Goal: Transaction & Acquisition: Purchase product/service

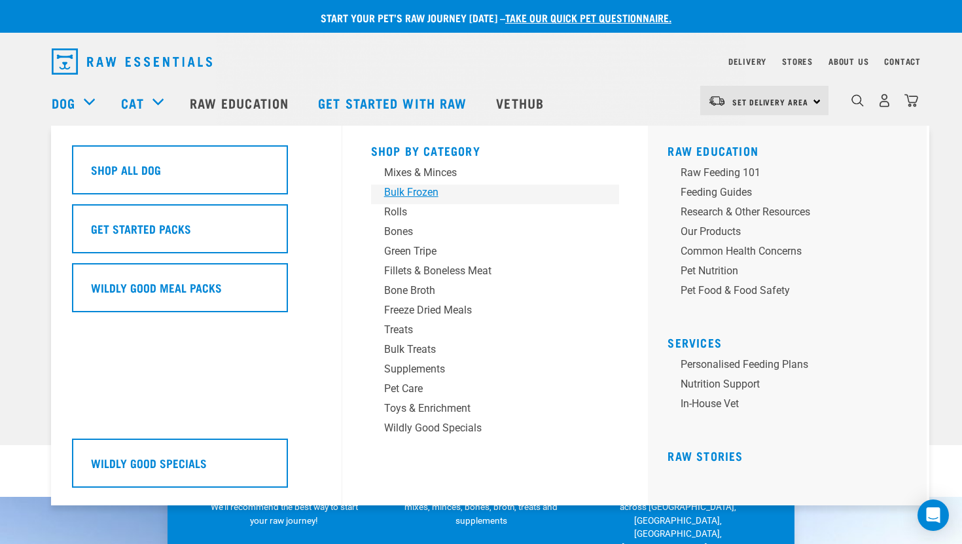
click at [397, 196] on div "Bulk Frozen" at bounding box center [486, 192] width 204 height 16
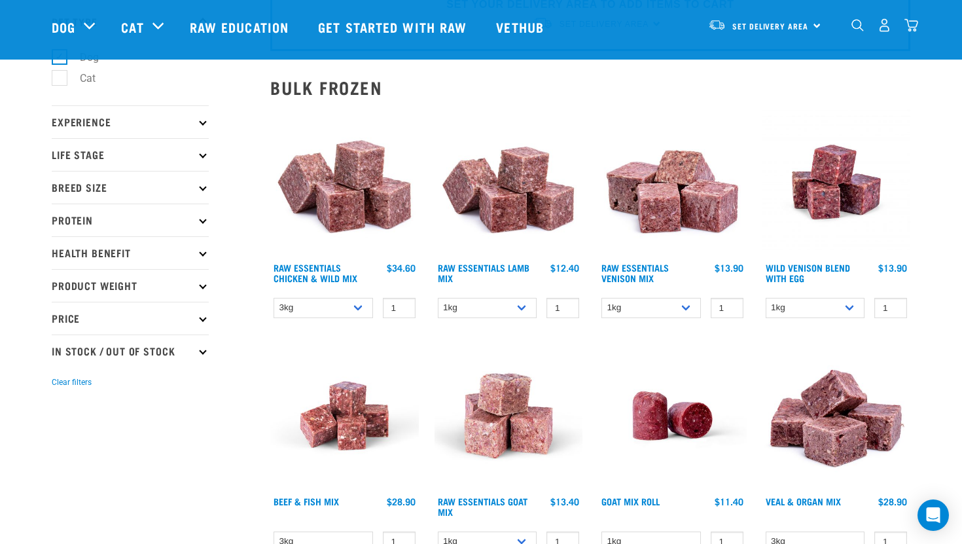
scroll to position [92, 0]
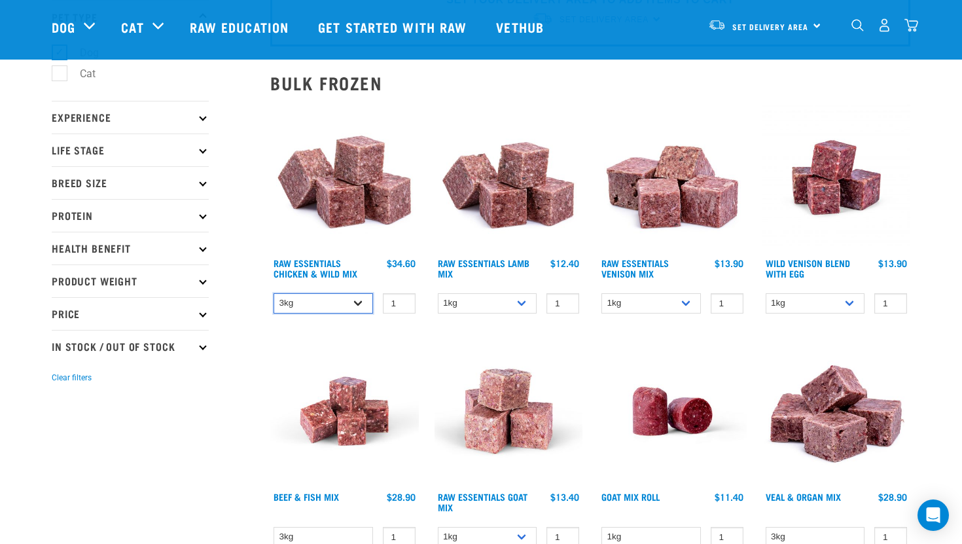
click at [356, 305] on select "3kg Bulk (10kg) Bulk (20kg)" at bounding box center [322, 303] width 99 height 20
click at [273, 293] on select "3kg Bulk (10kg) Bulk (20kg)" at bounding box center [322, 303] width 99 height 20
click at [351, 298] on select "3kg Bulk (10kg) Bulk (20kg)" at bounding box center [322, 303] width 99 height 20
select select "731"
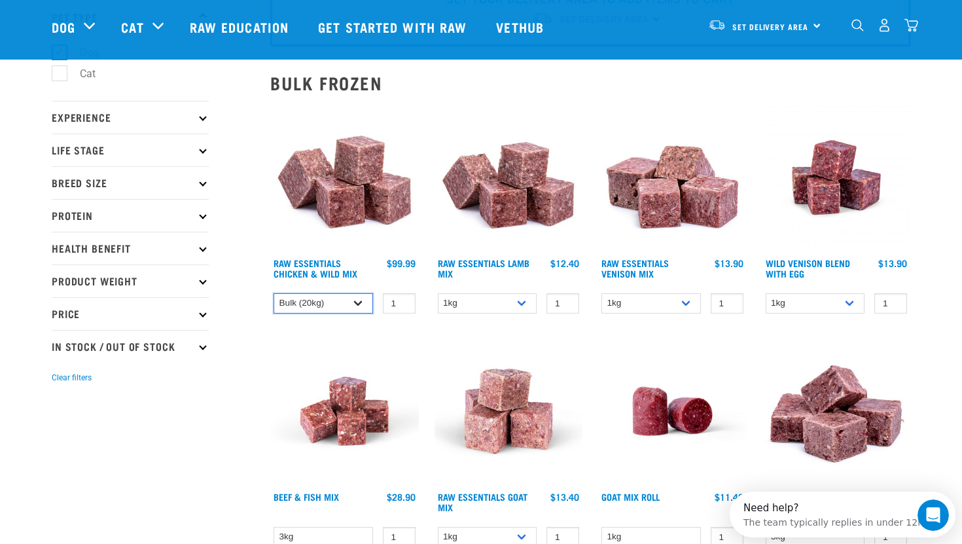
click at [273, 293] on select "3kg Bulk (10kg) Bulk (20kg)" at bounding box center [322, 303] width 99 height 20
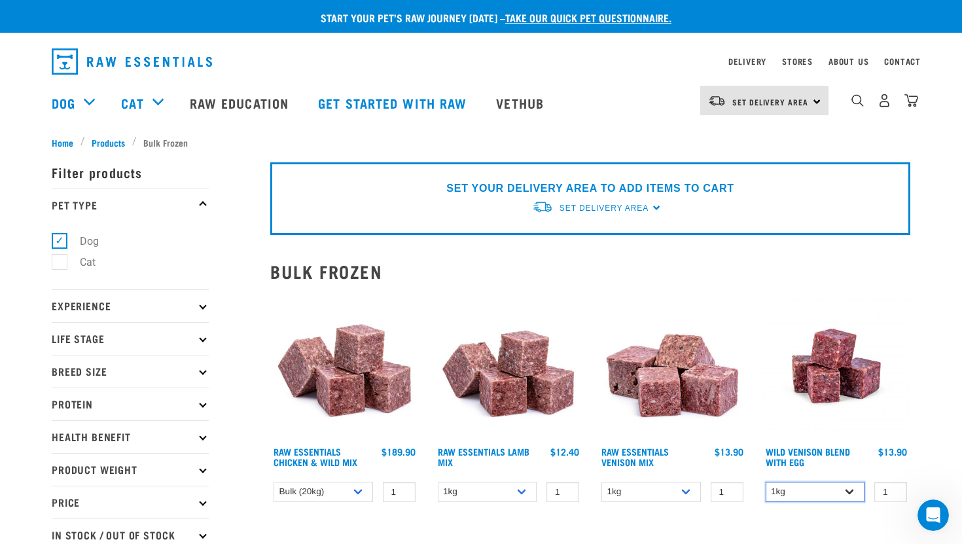
click at [832, 493] on select "1kg 3kg Bulk (10kg)" at bounding box center [814, 492] width 99 height 20
select select "50722"
click at [765, 482] on select "1kg 3kg Bulk (10kg)" at bounding box center [814, 492] width 99 height 20
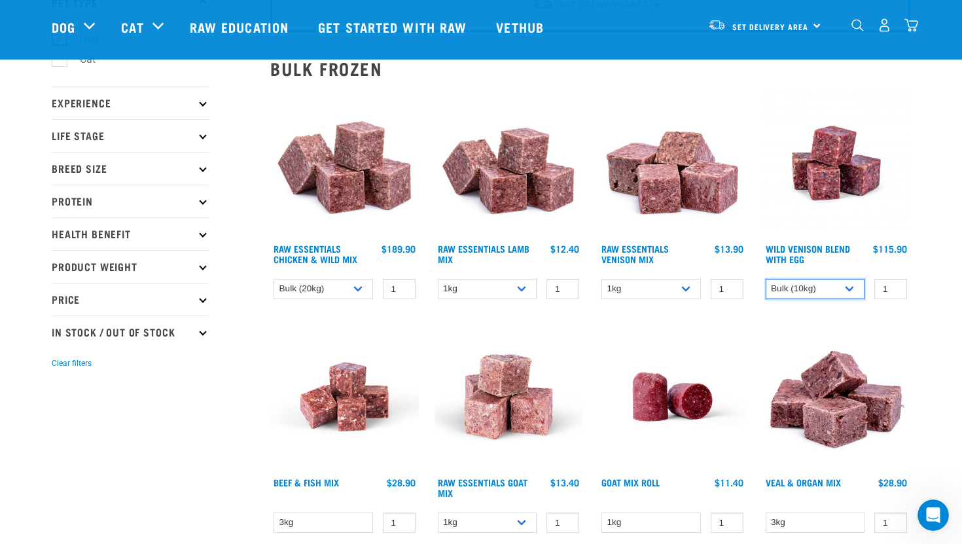
scroll to position [108, 0]
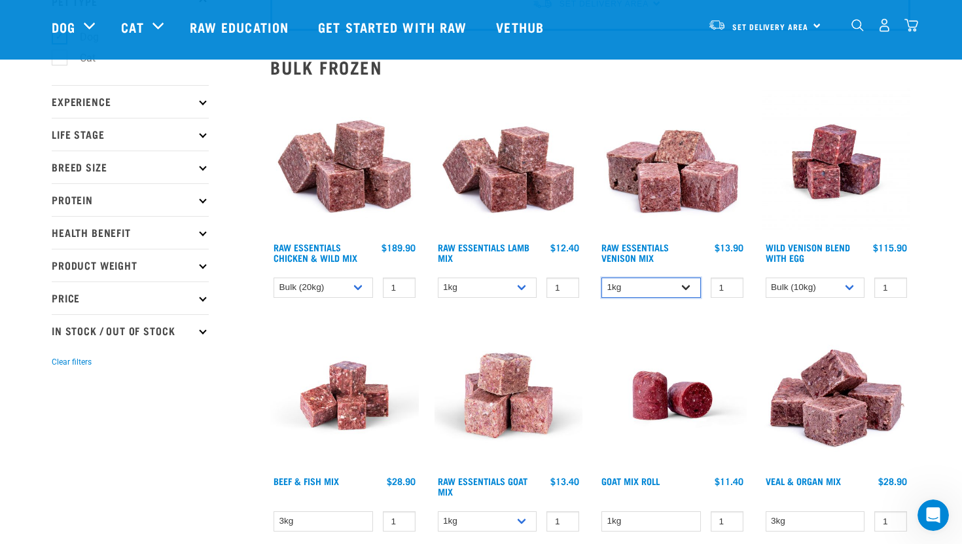
click at [658, 288] on select "1kg 3kg" at bounding box center [650, 287] width 99 height 20
select select "712"
click at [601, 277] on select "1kg 3kg" at bounding box center [650, 287] width 99 height 20
click at [516, 285] on select "1kg 3kg Bulk (10kg)" at bounding box center [487, 287] width 99 height 20
select select "758"
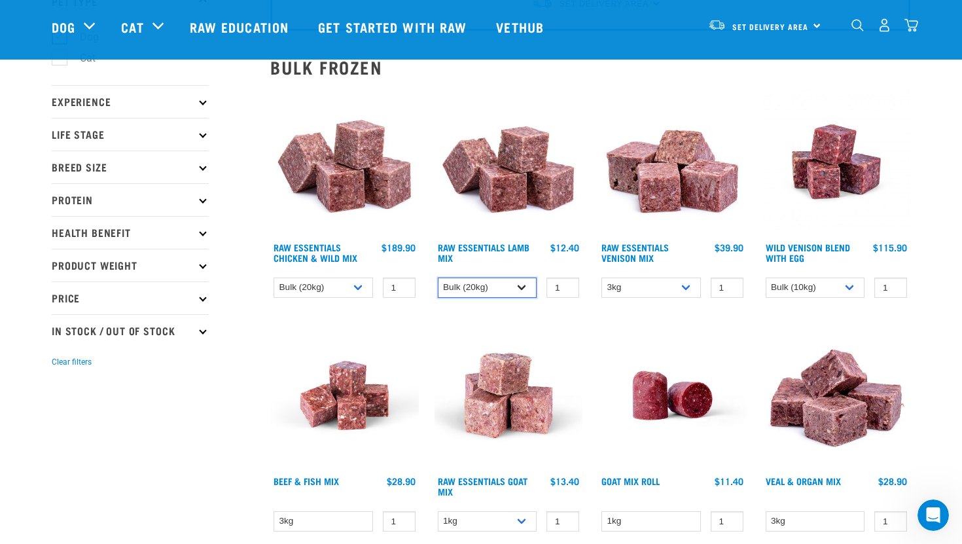
click at [438, 277] on select "1kg 3kg Bulk (10kg)" at bounding box center [487, 287] width 99 height 20
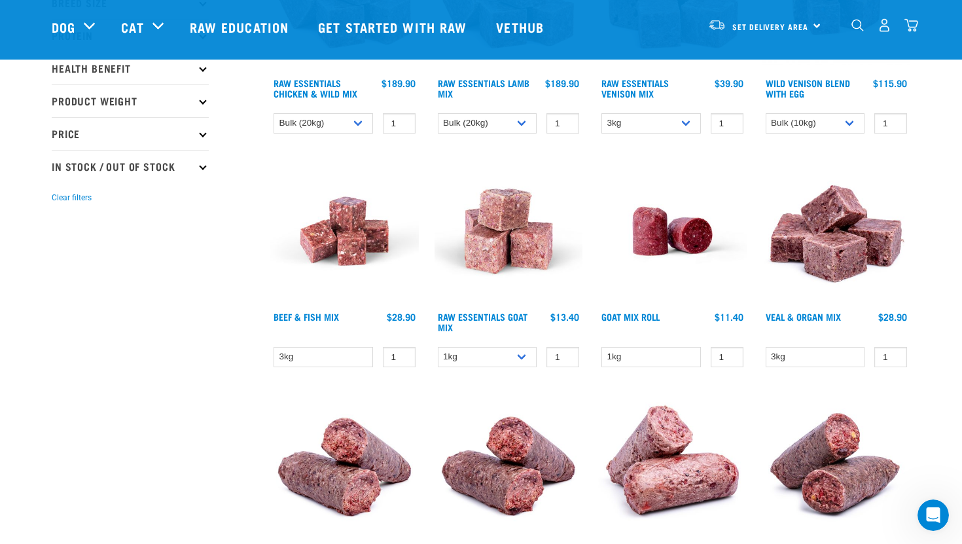
scroll to position [277, 0]
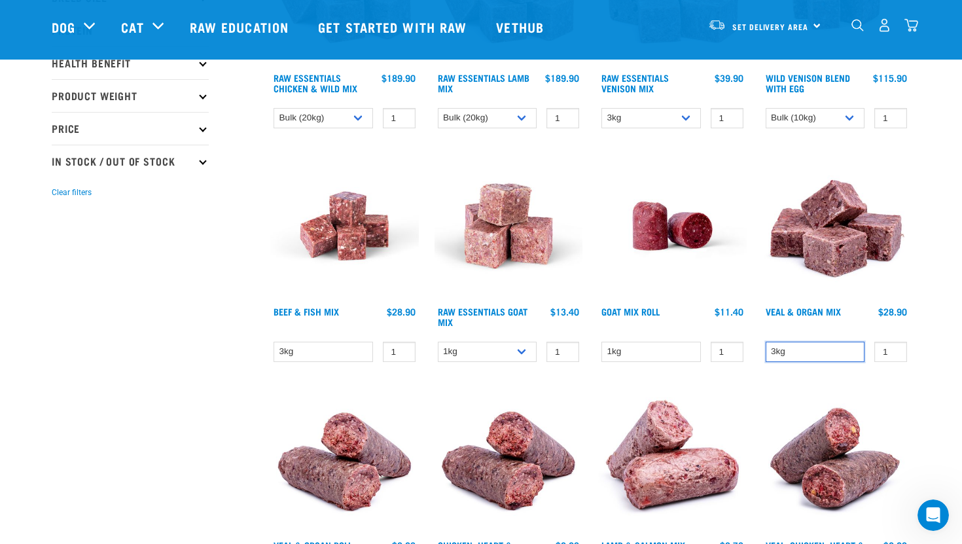
click at [833, 352] on select "3kg" at bounding box center [814, 352] width 99 height 20
click at [332, 349] on select "3kg" at bounding box center [322, 352] width 99 height 20
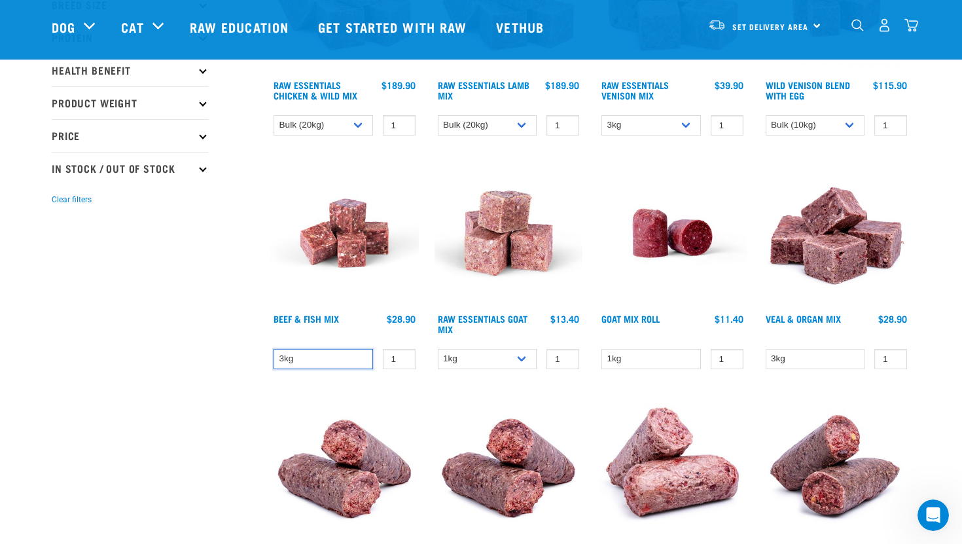
scroll to position [0, 0]
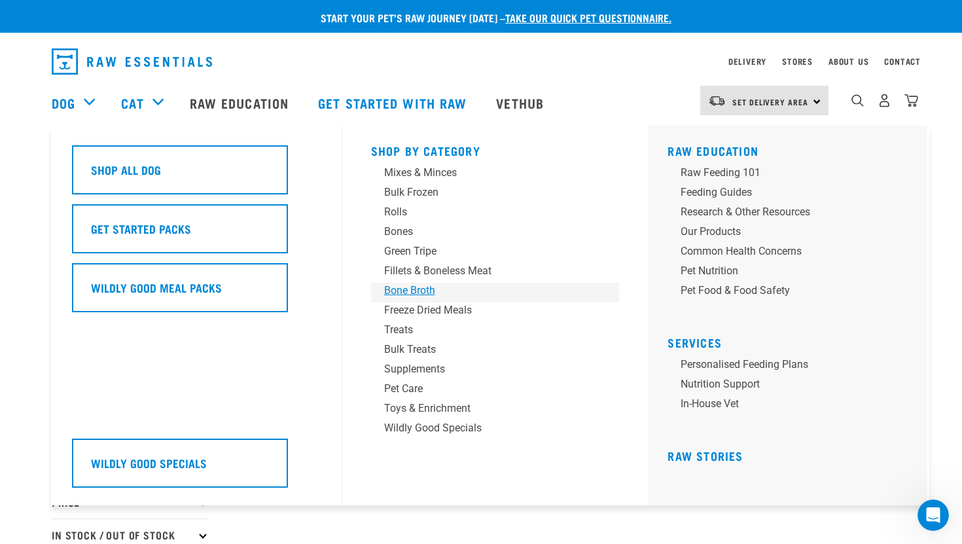
click at [404, 289] on div "Bone Broth" at bounding box center [486, 291] width 204 height 16
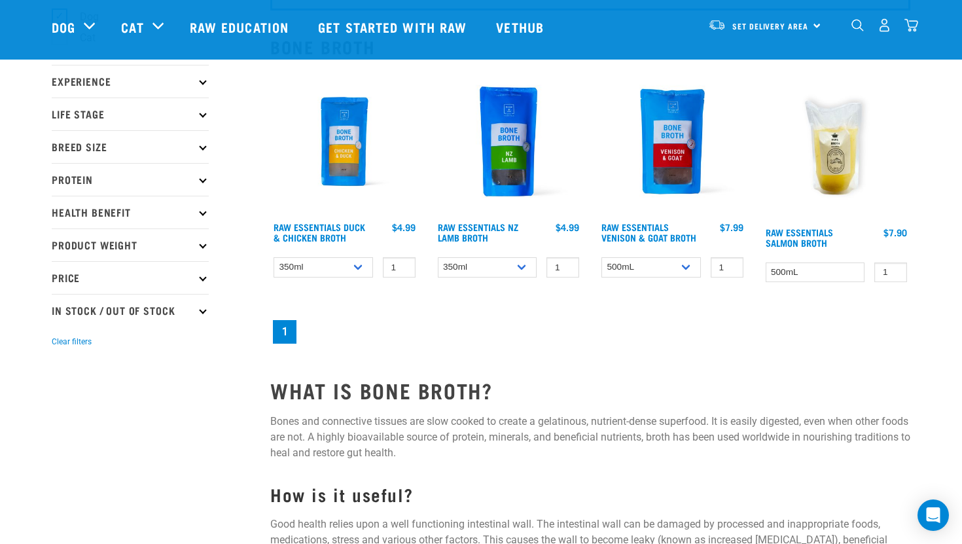
scroll to position [128, 0]
click at [345, 264] on select "350ml Bulk (40 pack)" at bounding box center [322, 268] width 99 height 20
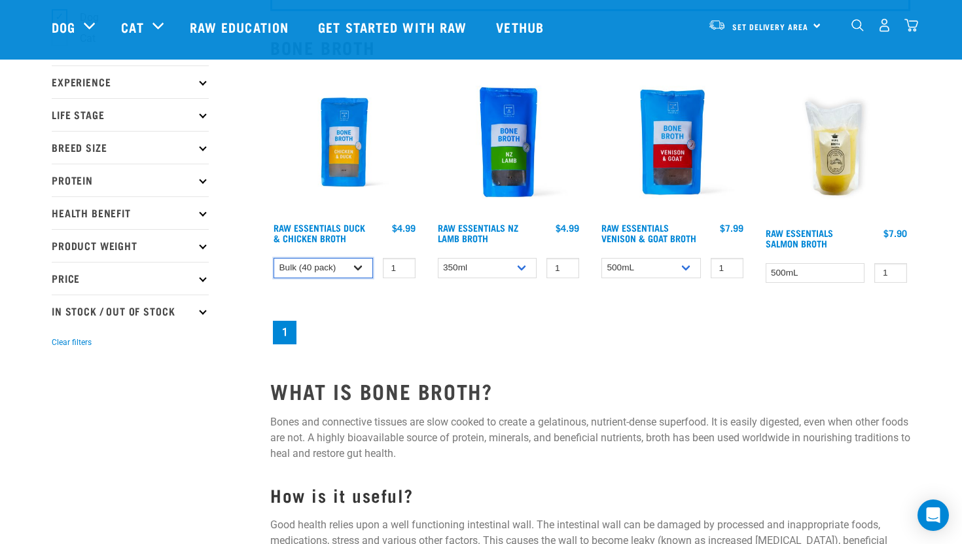
click at [273, 258] on select "350ml Bulk (40 pack)" at bounding box center [322, 268] width 99 height 20
click at [342, 264] on select "350ml Bulk (40 pack)" at bounding box center [322, 268] width 99 height 20
select select "948"
click at [273, 258] on select "350ml Bulk (40 pack)" at bounding box center [322, 268] width 99 height 20
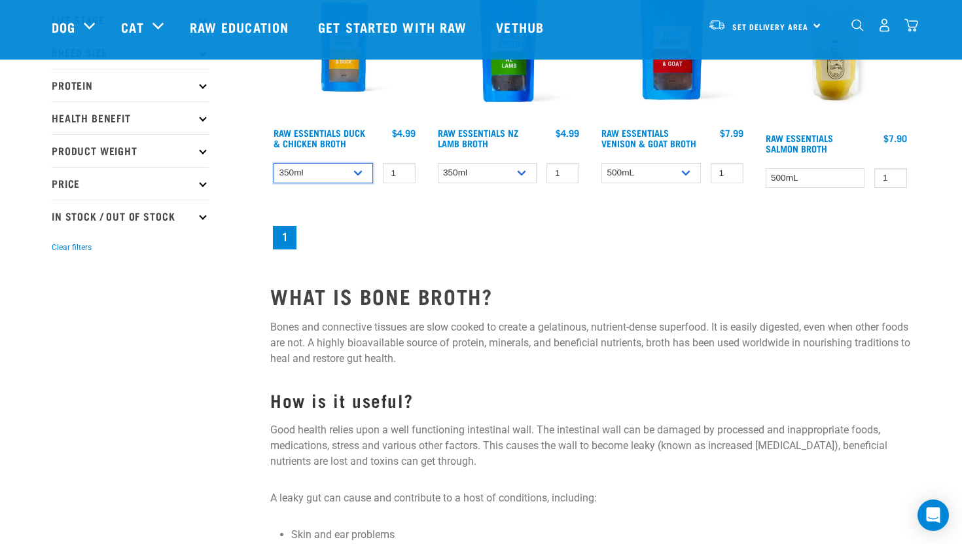
scroll to position [0, 0]
